Goal: Task Accomplishment & Management: Use online tool/utility

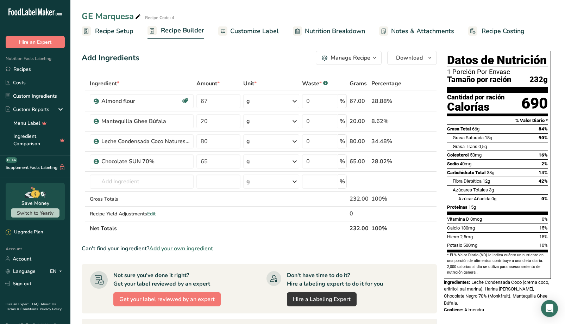
drag, startPoint x: 529, startPoint y: 320, endPoint x: 477, endPoint y: 316, distance: 51.6
click at [477, 316] on div "Datos de Nutrición 1 Porción Por Envase Tamaño por ración 232g Cantidad por rac…" at bounding box center [497, 254] width 113 height 412
click at [159, 111] on td "Mantequilla Ghee Búfala" at bounding box center [141, 121] width 107 height 20
click at [209, 94] on input "67" at bounding box center [219, 101] width 44 height 14
click at [215, 94] on input "67" at bounding box center [219, 101] width 44 height 14
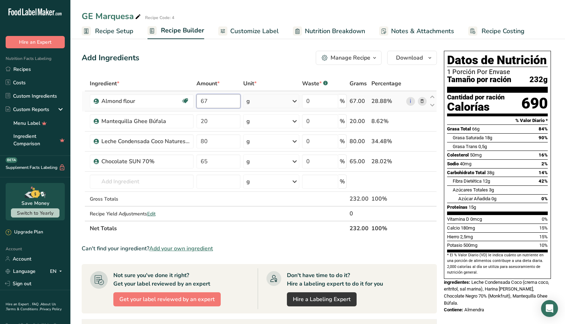
click at [215, 94] on input "67" at bounding box center [219, 101] width 44 height 14
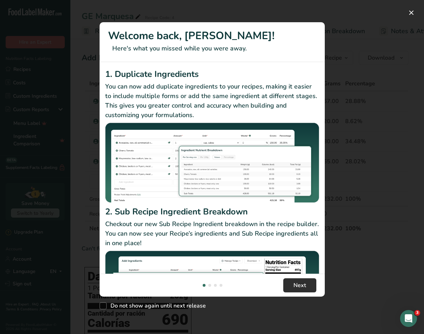
click at [297, 290] on button "Next" at bounding box center [300, 285] width 33 height 14
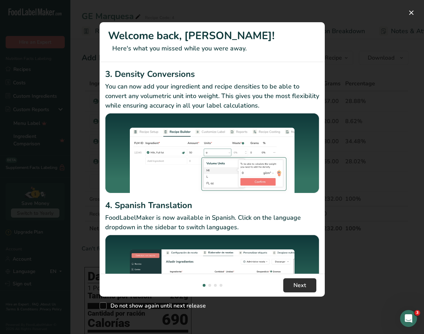
click at [297, 290] on button "Next" at bounding box center [300, 285] width 33 height 14
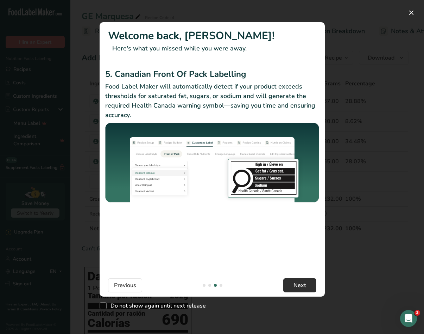
click at [297, 290] on button "Next" at bounding box center [300, 285] width 33 height 14
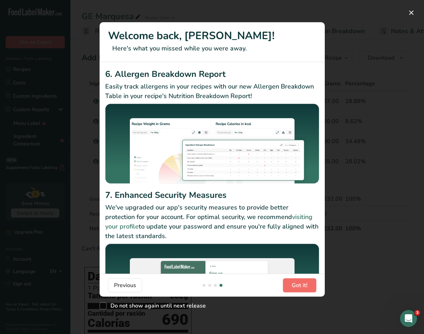
click at [297, 290] on button "Got it!" at bounding box center [299, 285] width 33 height 14
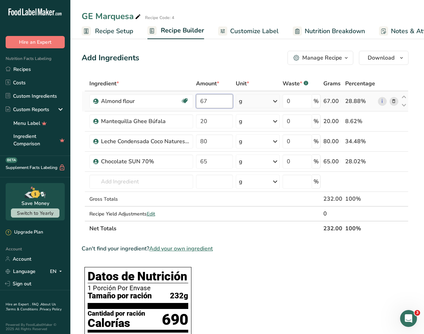
click at [213, 95] on input "67" at bounding box center [214, 101] width 37 height 14
click at [223, 103] on input "67" at bounding box center [214, 101] width 37 height 14
type input "25"
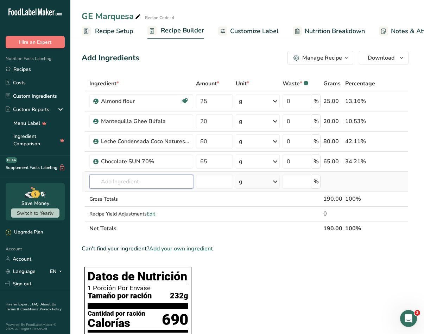
click at [146, 182] on div "Ingredient * Amount * Unit * Waste * .a-a{fill:#347362;}.b-a{fill:#fff;} Grams …" at bounding box center [245, 156] width 327 height 160
type input "h"
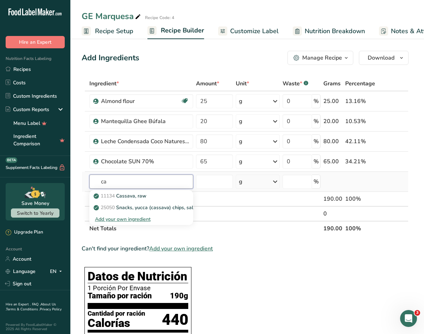
type input "c"
type input "y"
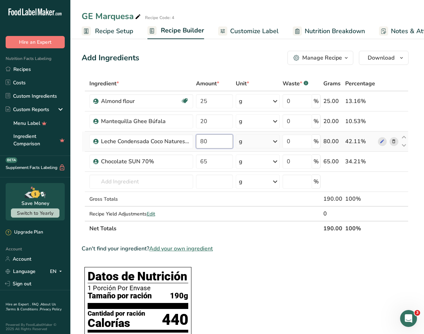
click at [214, 143] on input "80" at bounding box center [214, 141] width 37 height 14
type input "40"
click at [153, 180] on input "text" at bounding box center [141, 181] width 104 height 14
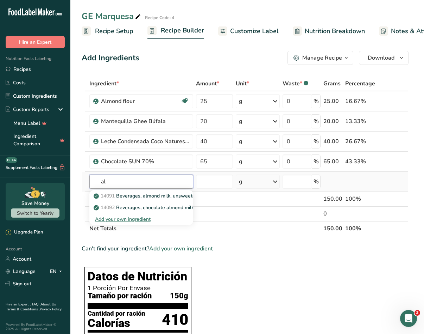
type input "a"
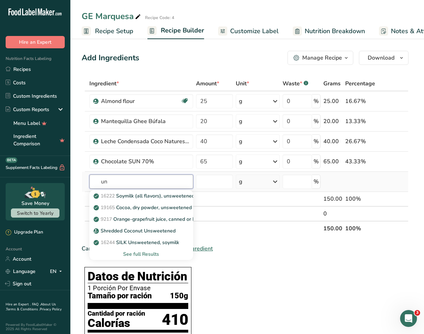
type input "u"
type input "almond milk"
click at [146, 254] on div "See full Results" at bounding box center [141, 253] width 93 height 7
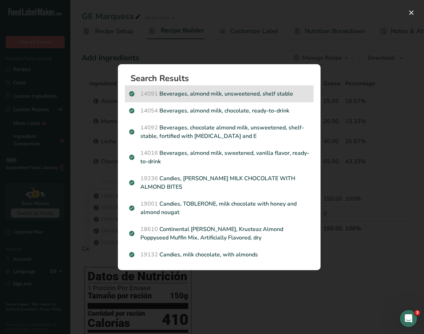
click at [275, 95] on p "14091 Beverages, almond milk, unsweetened, shelf stable" at bounding box center [219, 93] width 180 height 8
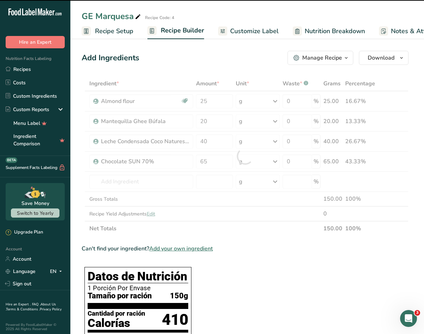
type input "0"
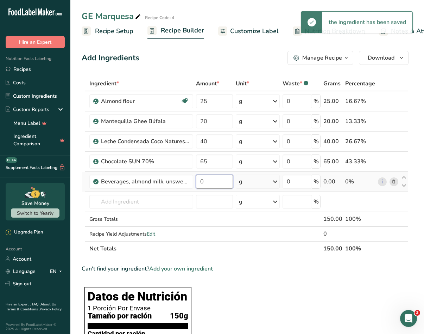
click at [211, 184] on input "0" at bounding box center [214, 181] width 37 height 14
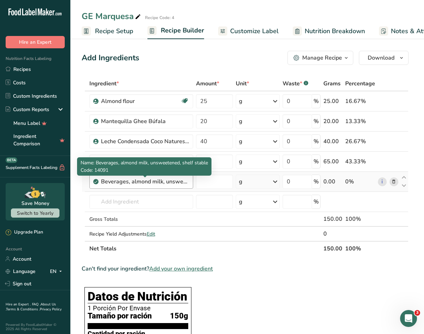
type input "0"
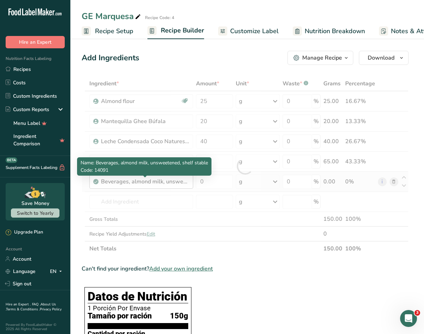
click at [139, 183] on div "Ingredient * Amount * Unit * Waste * .a-a{fill:#347362;}.b-a{fill:#fff;} Grams …" at bounding box center [245, 166] width 327 height 180
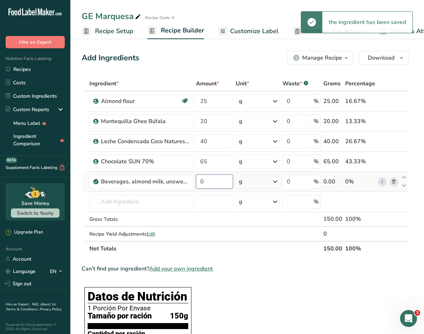
click at [216, 182] on input "0" at bounding box center [214, 181] width 37 height 14
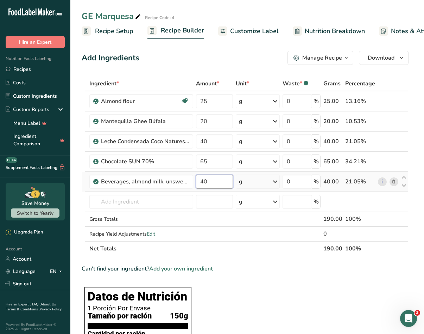
type input "40"
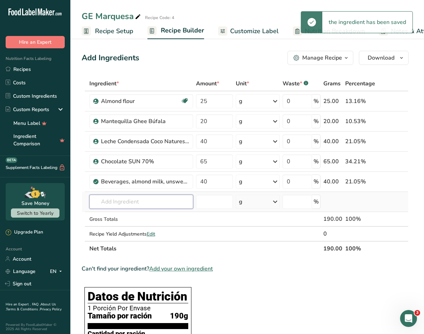
click at [145, 203] on input "text" at bounding box center [141, 201] width 104 height 14
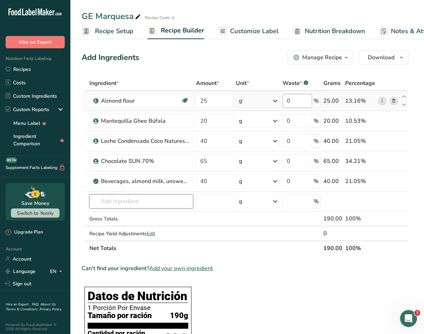
scroll to position [0, 0]
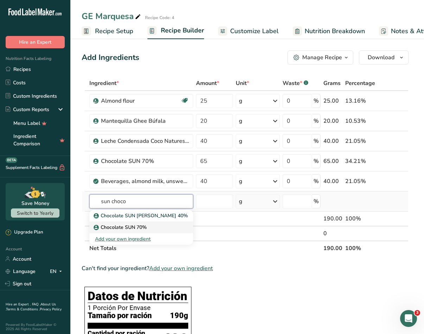
type input "sun choco"
click at [144, 228] on p "Chocolate SUN 70%" at bounding box center [121, 226] width 52 height 7
type input "Chocolate SUN 70%"
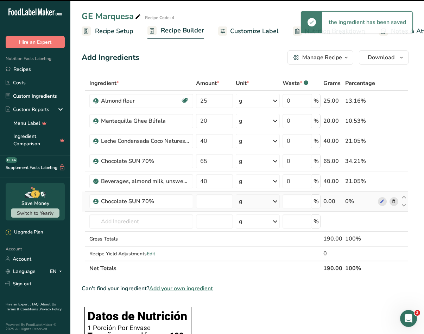
type input "0"
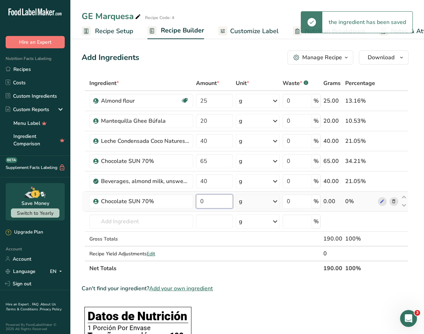
click at [213, 205] on input "0" at bounding box center [214, 201] width 37 height 14
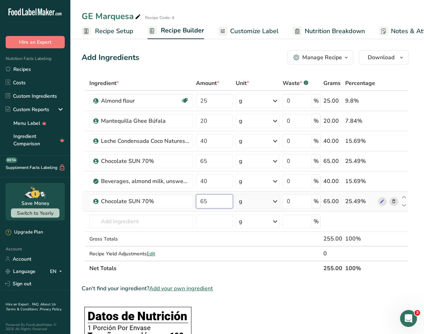
type input "65"
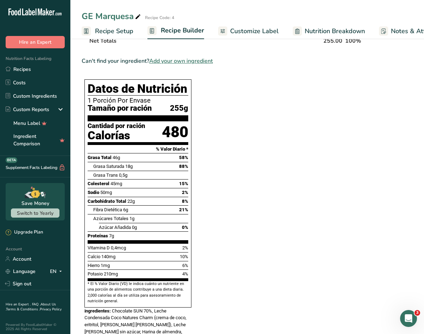
scroll to position [230, 0]
